Goal: Task Accomplishment & Management: Use online tool/utility

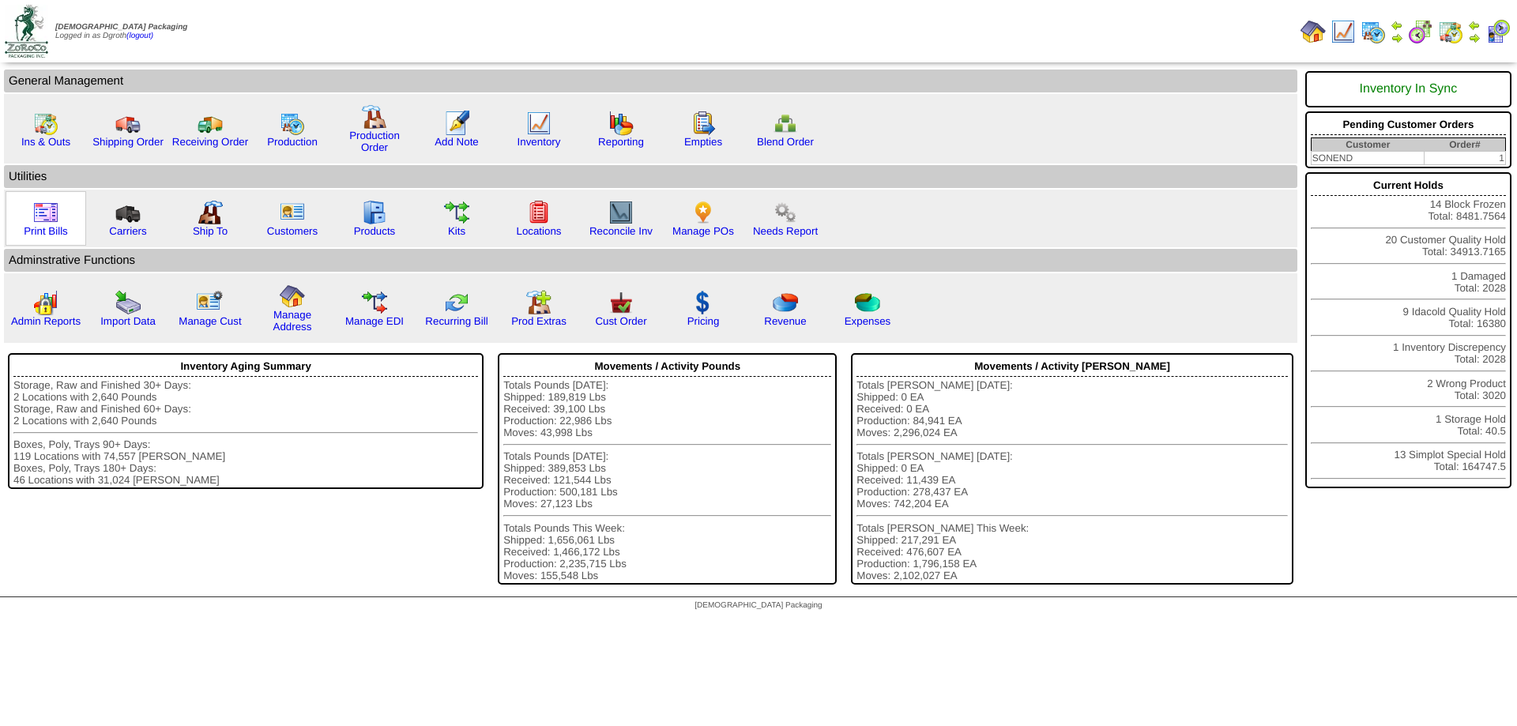
click at [47, 224] on img at bounding box center [45, 212] width 25 height 25
click at [703, 209] on img at bounding box center [703, 212] width 25 height 25
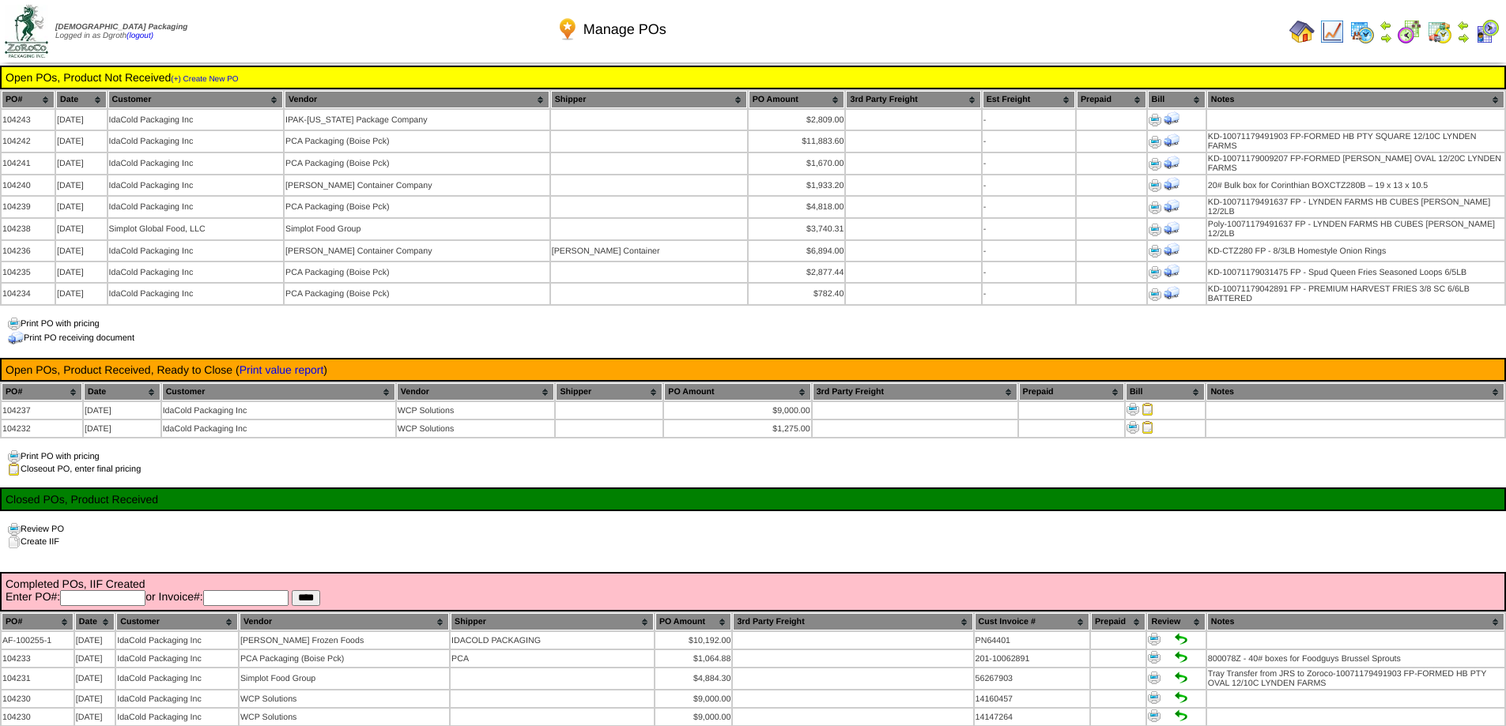
click at [1299, 28] on img at bounding box center [1301, 31] width 25 height 25
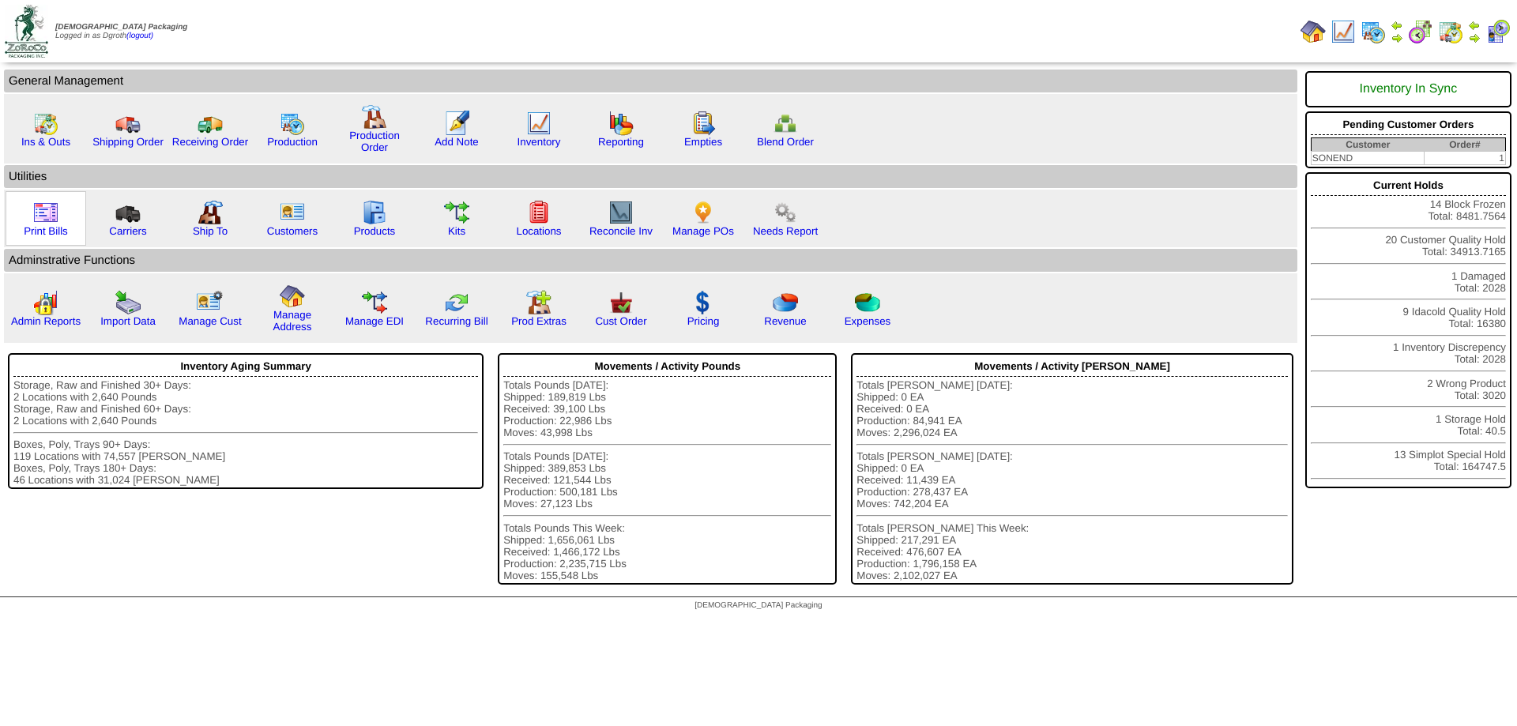
click at [47, 216] on img at bounding box center [45, 212] width 25 height 25
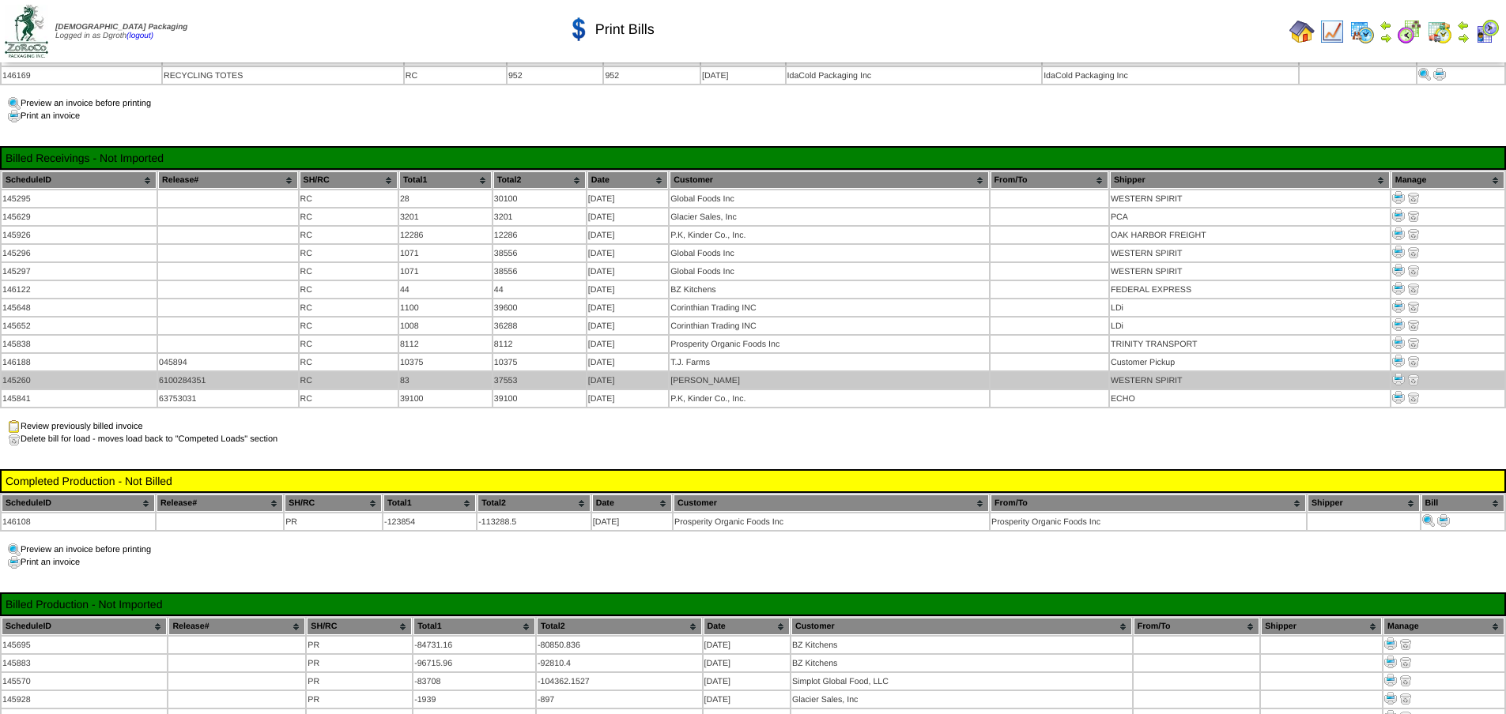
scroll to position [158, 0]
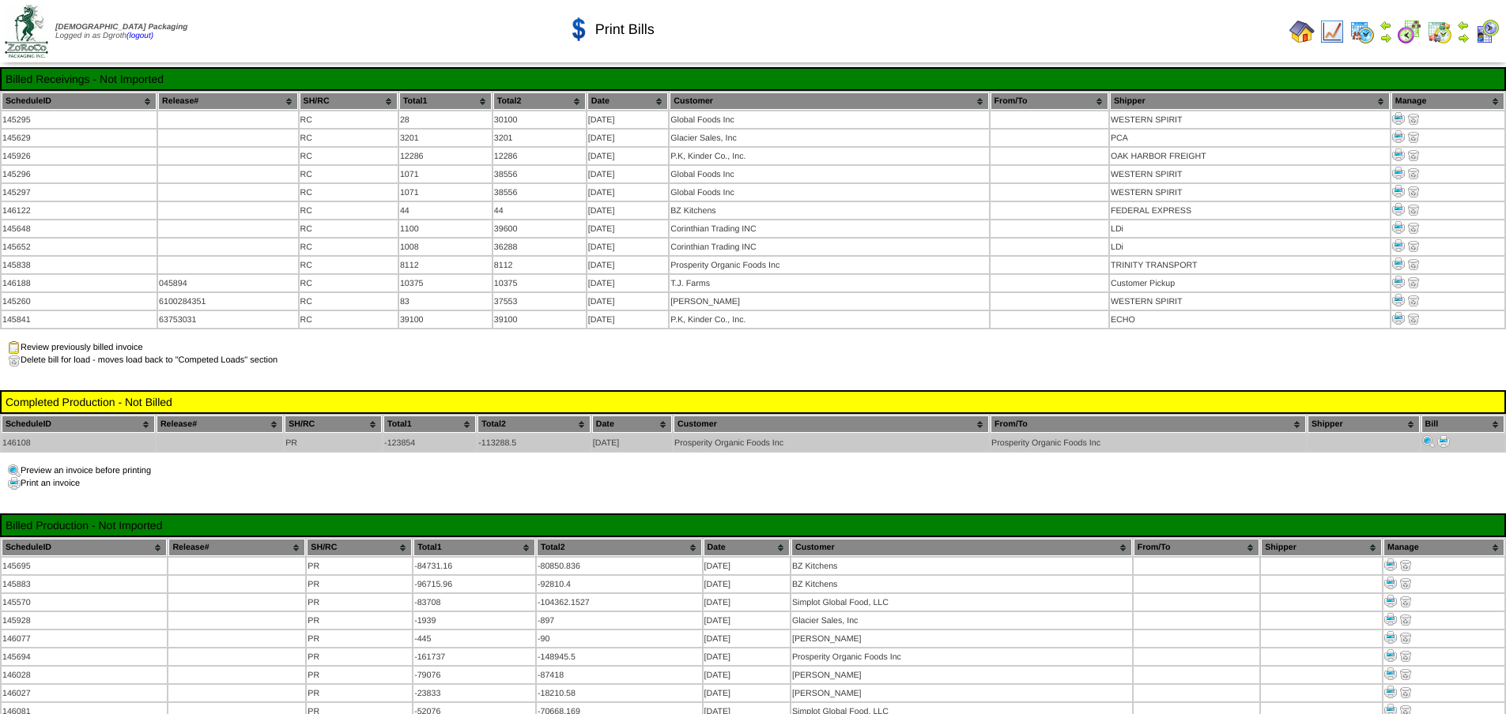
click at [1440, 435] on img at bounding box center [1443, 441] width 13 height 13
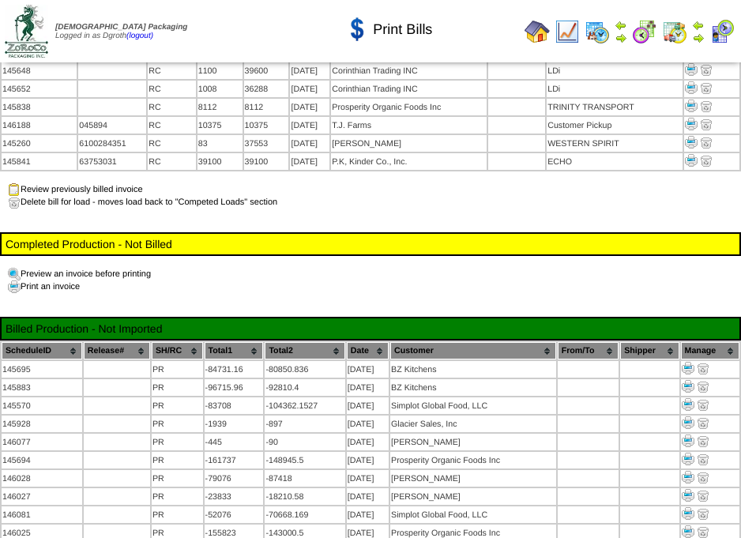
scroll to position [553, 0]
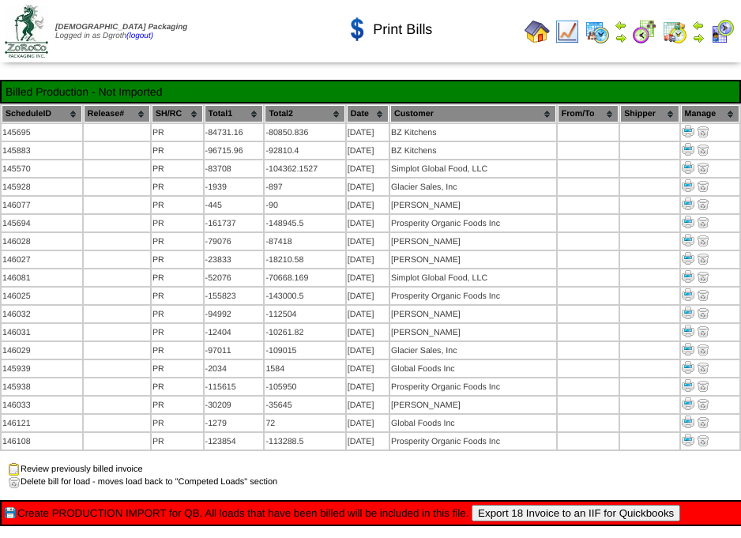
click at [599, 505] on button "Export 18 Invoice to an IIF for Quickbooks" at bounding box center [576, 513] width 209 height 17
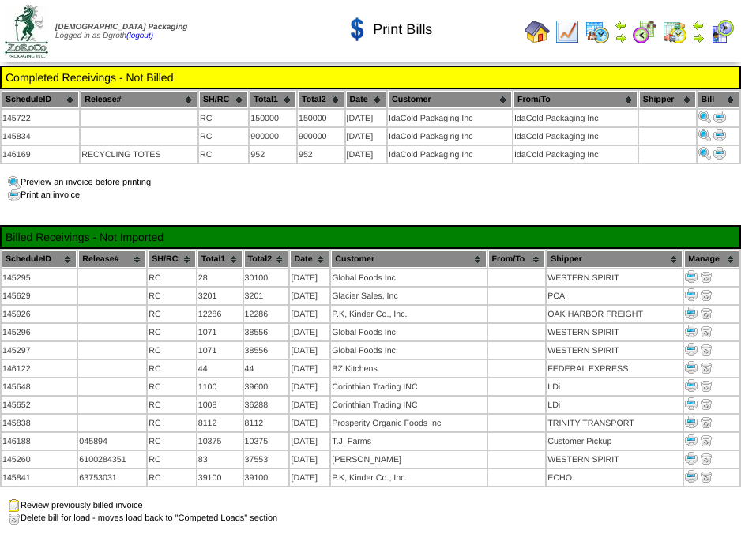
scroll to position [274, 0]
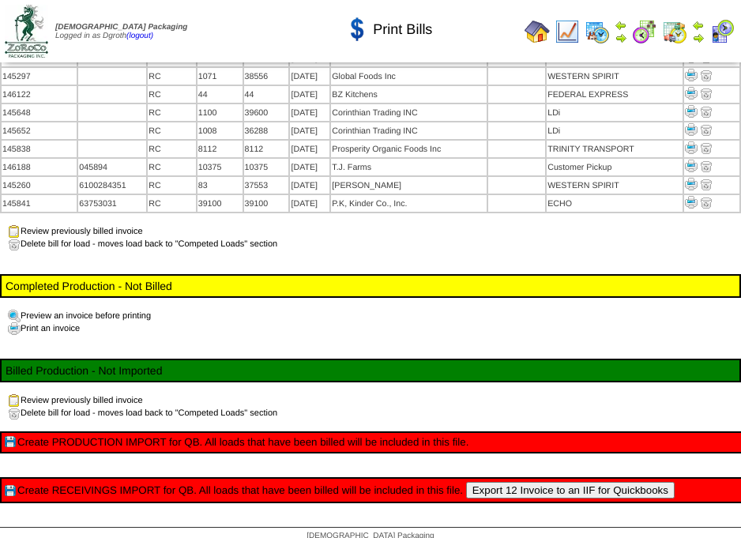
click at [536, 482] on button "Export 12 Invoice to an IIF for Quickbooks" at bounding box center [570, 490] width 209 height 17
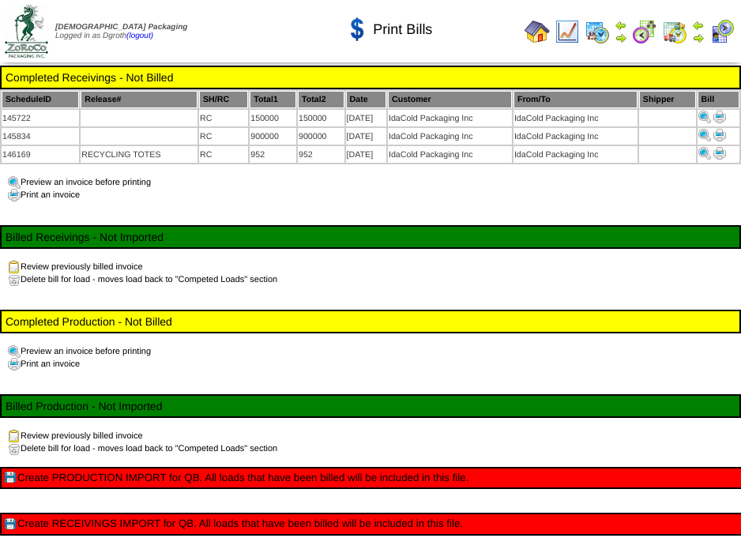
scroll to position [41, 0]
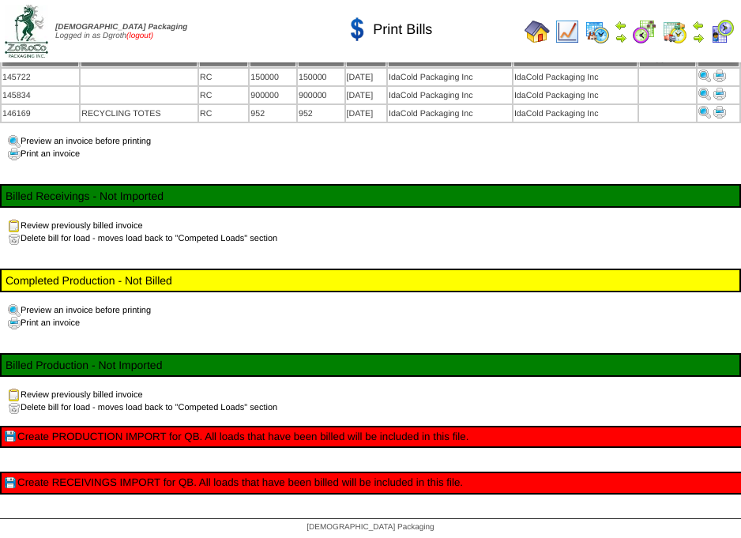
click at [152, 33] on link "(logout)" at bounding box center [139, 36] width 27 height 9
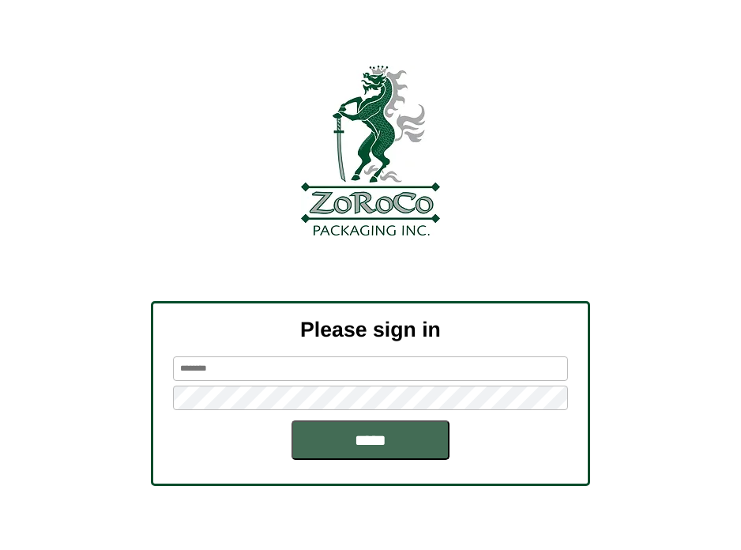
type input "******"
click at [371, 443] on input "*****" at bounding box center [371, 440] width 158 height 40
